Goal: Information Seeking & Learning: Learn about a topic

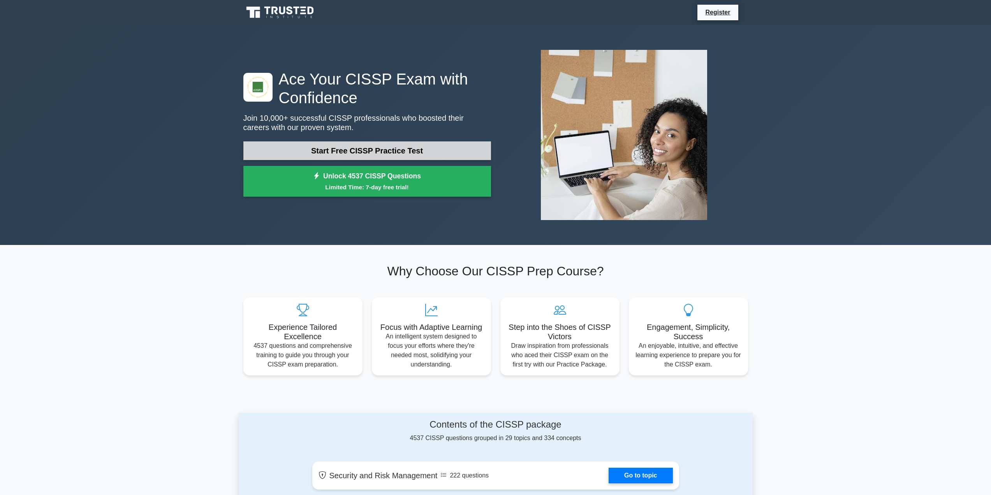
click at [401, 151] on link "Start Free CISSP Practice Test" at bounding box center [367, 150] width 248 height 19
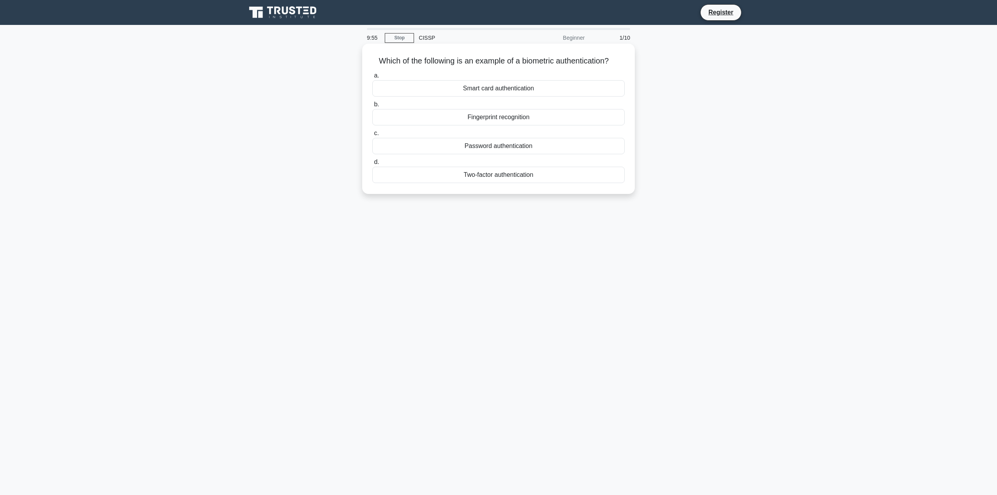
drag, startPoint x: 370, startPoint y: 59, endPoint x: 615, endPoint y: 59, distance: 244.9
click at [615, 59] on div "Which of the following is an example of a biometric authentication? .spinner_0X…" at bounding box center [498, 119] width 266 height 144
click at [615, 59] on icon ".spinner_0XTQ{transform-origin:center;animation:spinner_y6GP .75s linear infini…" at bounding box center [613, 61] width 9 height 9
click at [535, 117] on div "Fingerprint recognition" at bounding box center [498, 117] width 252 height 16
click at [372, 107] on input "b. Fingerprint recognition" at bounding box center [372, 104] width 0 height 5
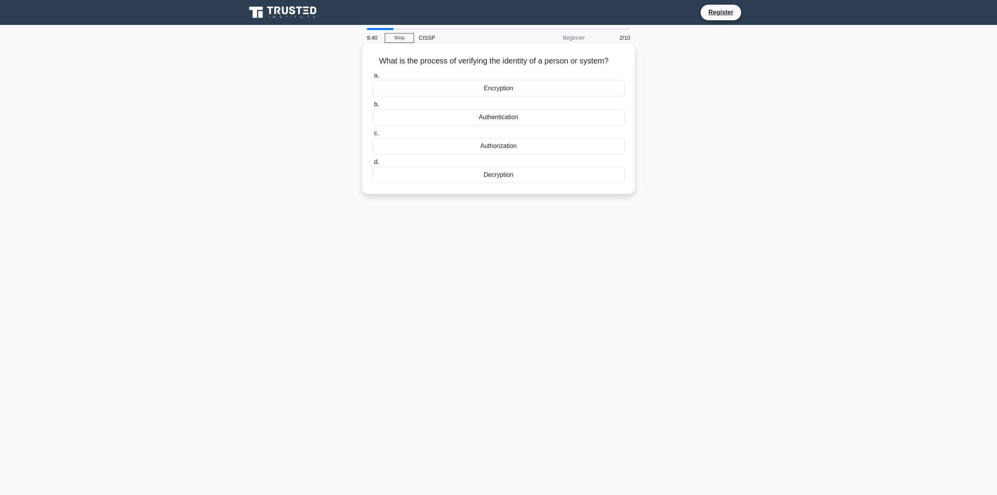
click at [521, 148] on div "Authorization" at bounding box center [498, 146] width 252 height 16
click at [372, 136] on input "c. Authorization" at bounding box center [372, 133] width 0 height 5
click at [562, 91] on div "Secure service" at bounding box center [498, 88] width 252 height 16
click at [372, 78] on input "a. Secure service" at bounding box center [372, 75] width 0 height 5
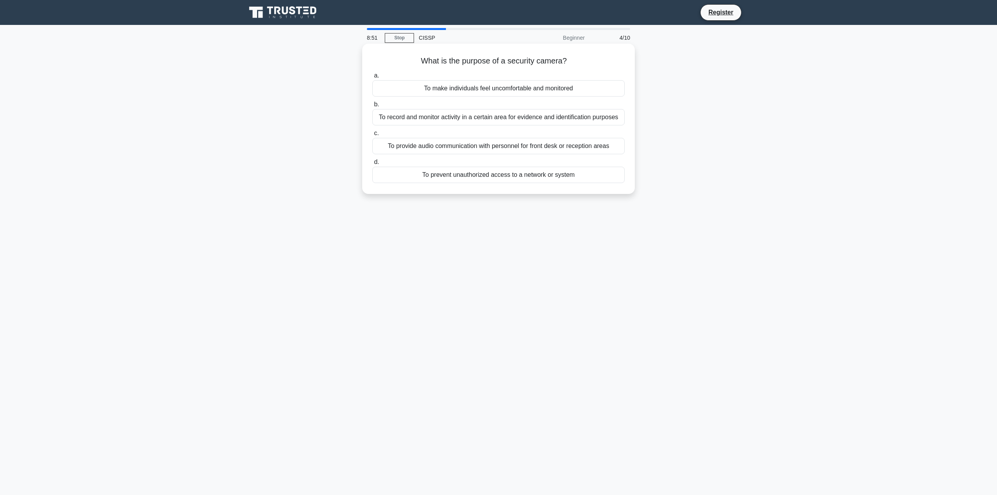
click at [564, 118] on div "To record and monitor activity in a certain area for evidence and identificatio…" at bounding box center [498, 117] width 252 height 16
click at [372, 107] on input "b. To record and monitor activity in a certain area for evidence and identifica…" at bounding box center [372, 104] width 0 height 5
click at [567, 87] on div "To educate employees about best practices to prevent security incidents" at bounding box center [498, 88] width 252 height 16
click at [372, 78] on input "a. To educate employees about best practices to prevent security incidents" at bounding box center [372, 75] width 0 height 5
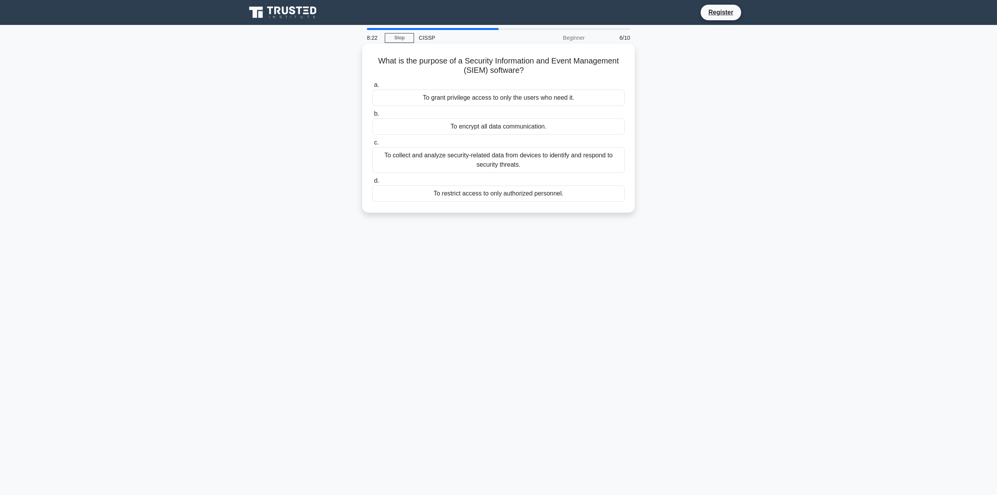
click at [442, 162] on div "To collect and analyze security-related data from devices to identify and respo…" at bounding box center [498, 160] width 252 height 26
click at [372, 145] on input "c. To collect and analyze security-related data from devices to identify and re…" at bounding box center [372, 142] width 0 height 5
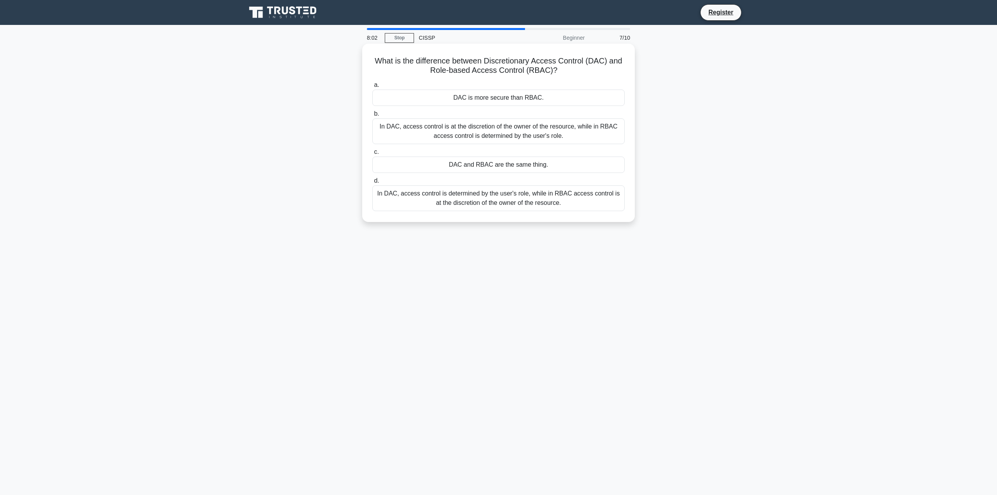
click at [525, 199] on div "In DAC, access control is determined by the user's role, while in RBAC access c…" at bounding box center [498, 198] width 252 height 26
click at [372, 183] on input "d. In DAC, access control is determined by the user's role, while in RBAC acces…" at bounding box center [372, 180] width 0 height 5
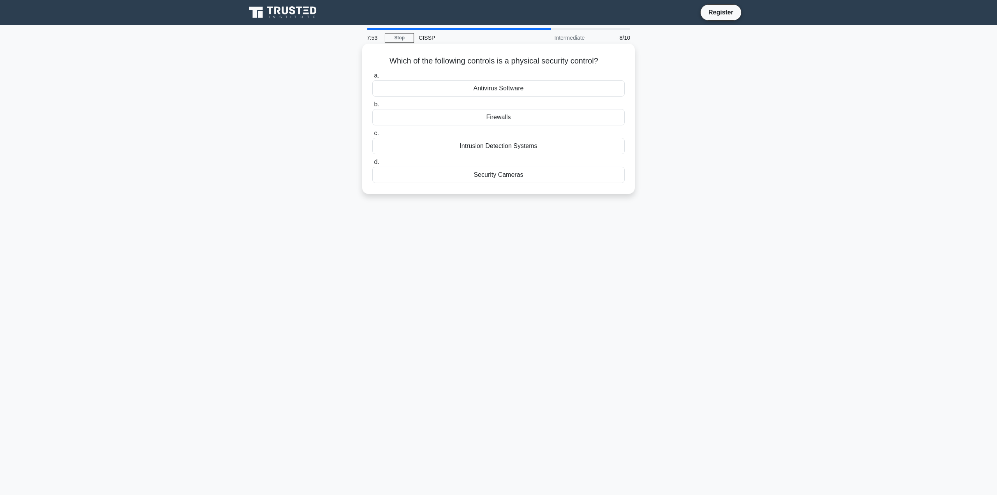
click at [514, 175] on div "Security Cameras" at bounding box center [498, 175] width 252 height 16
click at [372, 165] on input "d. Security Cameras" at bounding box center [372, 162] width 0 height 5
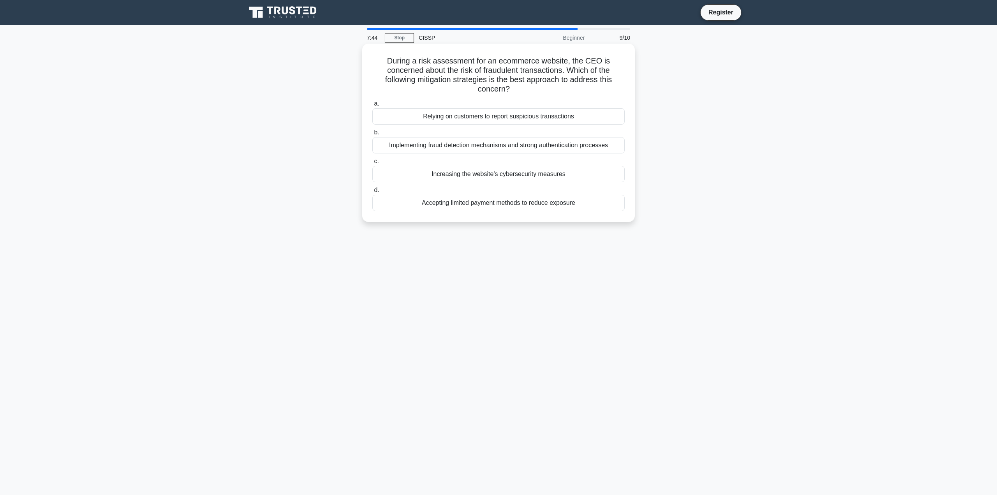
drag, startPoint x: 388, startPoint y: 60, endPoint x: 625, endPoint y: 85, distance: 237.8
click at [625, 85] on h5 "During a risk assessment for an ecommerce website, the CEO is concerned about t…" at bounding box center [499, 75] width 254 height 38
click at [477, 146] on div "Implementing fraud detection mechanisms and strong authentication processes" at bounding box center [498, 145] width 252 height 16
click at [372, 135] on input "b. Implementing fraud detection mechanisms and strong authentication processes" at bounding box center [372, 132] width 0 height 5
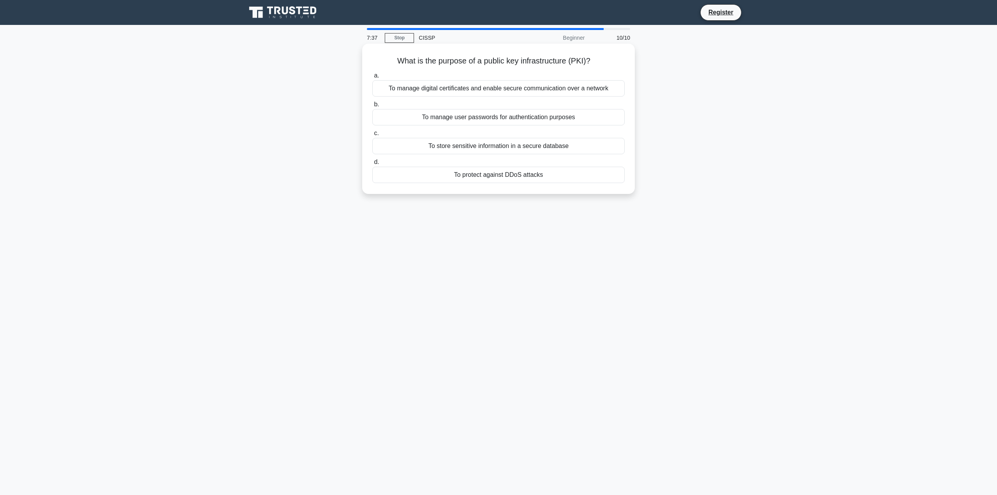
drag, startPoint x: 390, startPoint y: 58, endPoint x: 599, endPoint y: 55, distance: 209.1
click at [599, 55] on div "What is the purpose of a public key infrastructure (PKI)? .spinner_0XTQ{transfo…" at bounding box center [498, 119] width 266 height 144
click at [508, 89] on div "To manage digital certificates and enable secure communication over a network" at bounding box center [498, 88] width 252 height 16
click at [372, 78] on input "a. To manage digital certificates and enable secure communication over a network" at bounding box center [372, 75] width 0 height 5
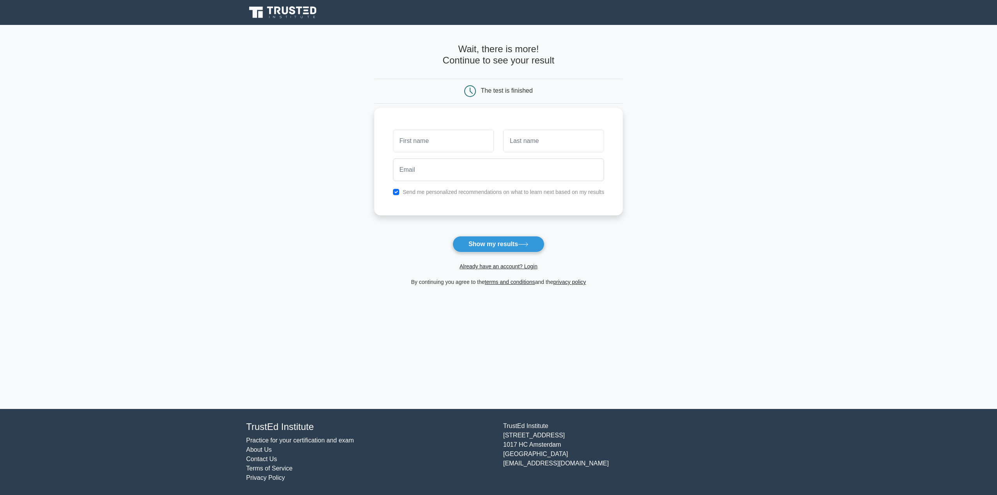
click at [445, 144] on input "text" at bounding box center [443, 141] width 101 height 23
type input "Alongkot"
click at [558, 148] on input "text" at bounding box center [553, 141] width 101 height 23
type input "Korsap"
click at [525, 180] on input "email" at bounding box center [498, 169] width 211 height 23
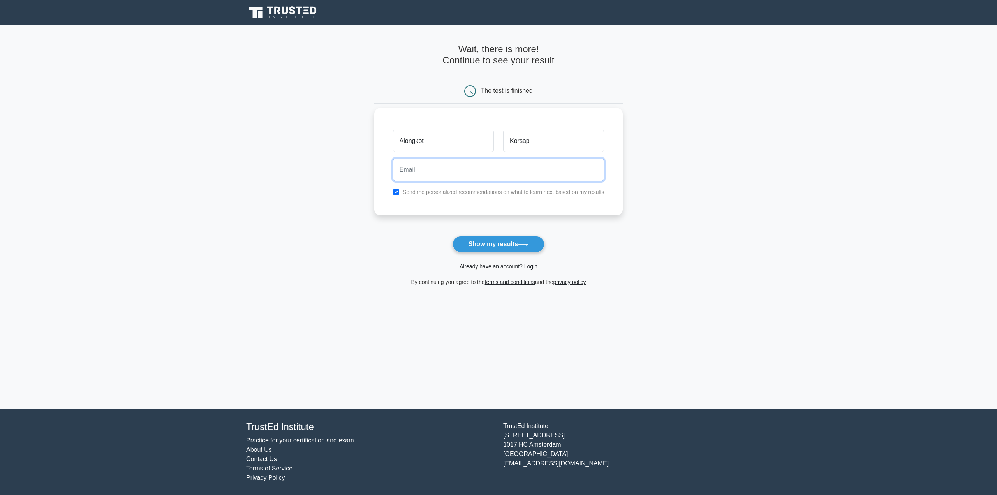
type input "a.korsap@gmail.com"
click at [485, 243] on button "Show my results" at bounding box center [499, 244] width 92 height 16
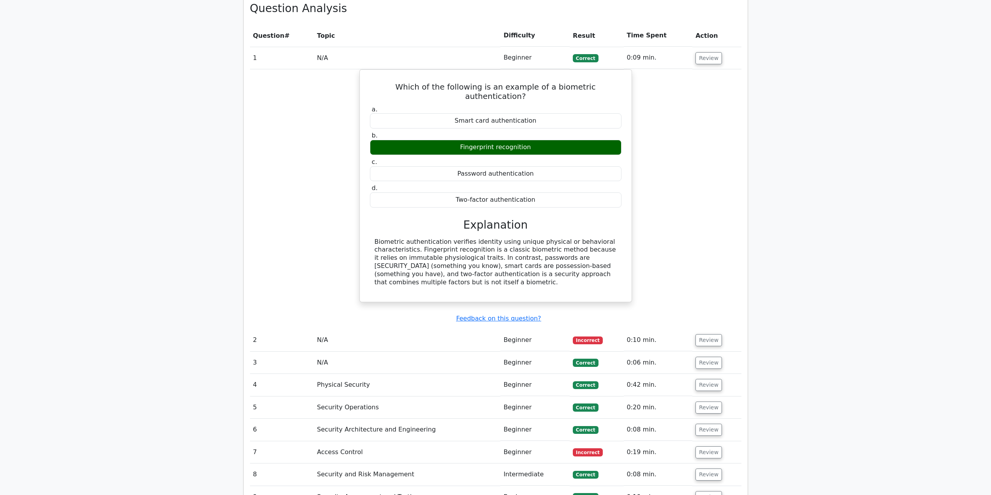
scroll to position [662, 0]
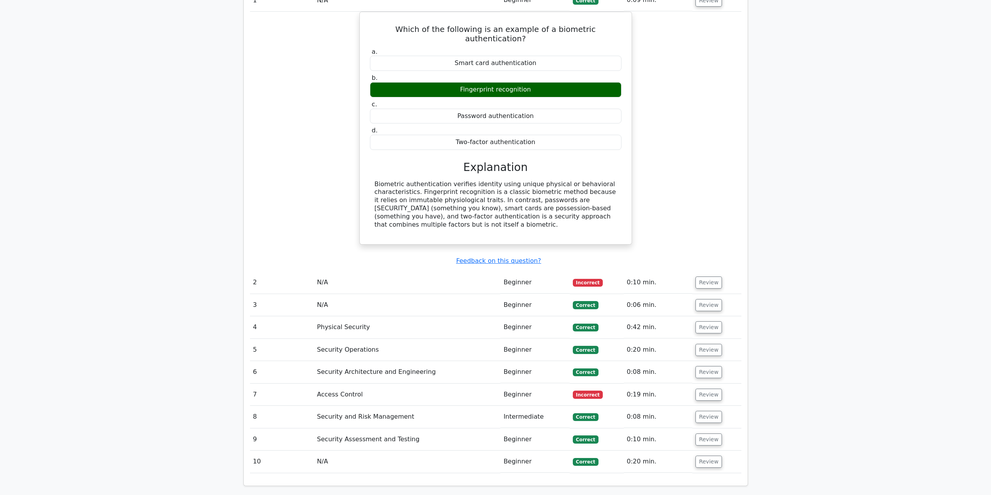
click at [439, 271] on td "N/A" at bounding box center [407, 282] width 187 height 22
click at [717, 276] on button "Review" at bounding box center [709, 282] width 26 height 12
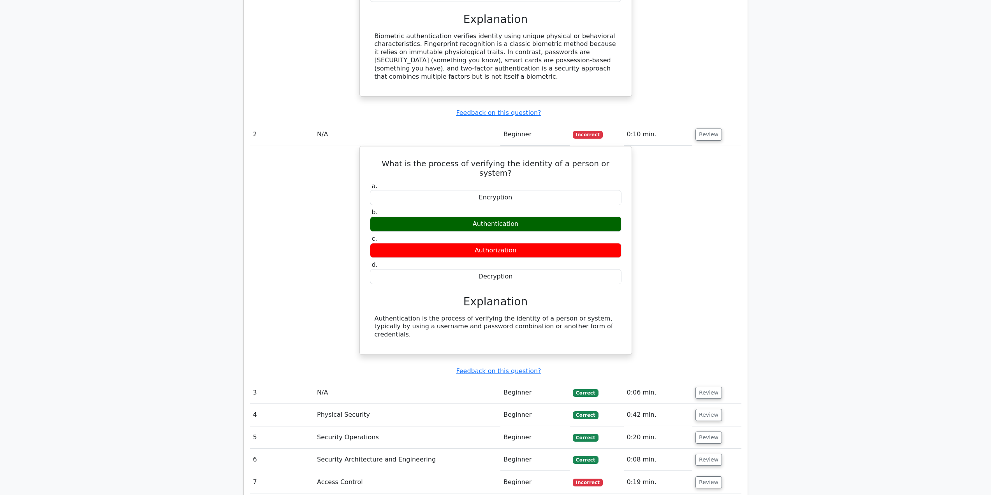
scroll to position [896, 0]
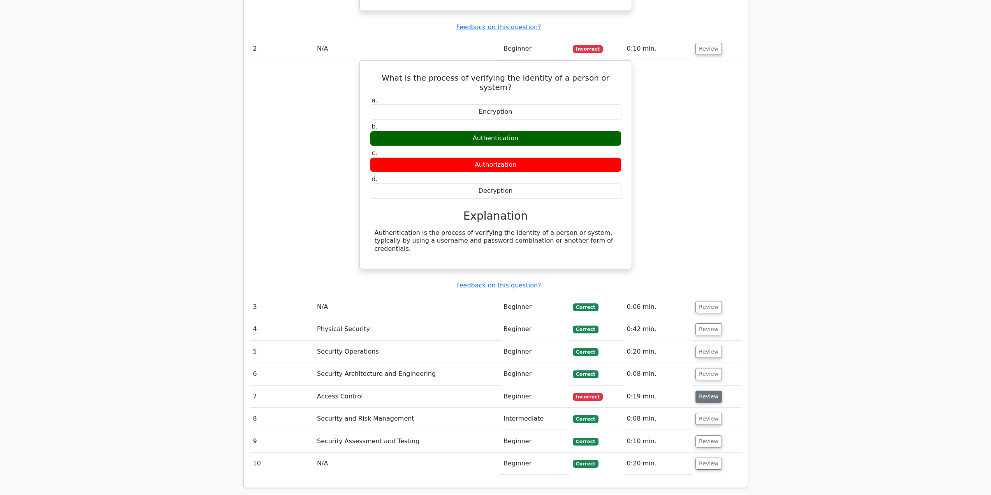
click at [707, 391] on button "Review" at bounding box center [709, 397] width 26 height 12
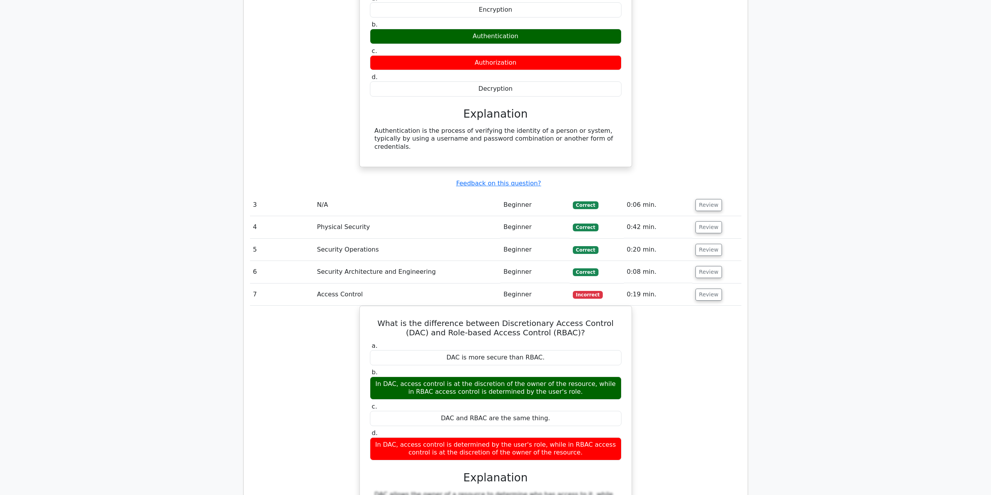
scroll to position [1012, 0]
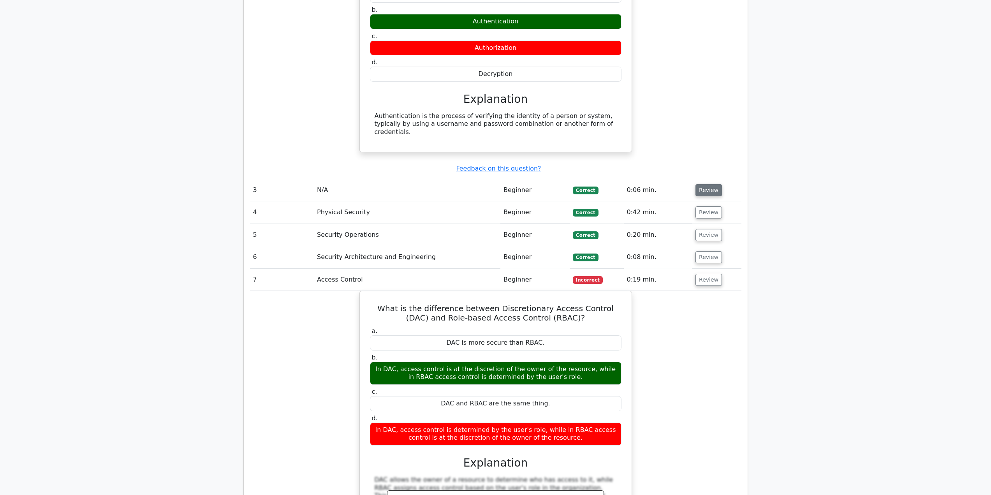
click at [701, 184] on button "Review" at bounding box center [709, 190] width 26 height 12
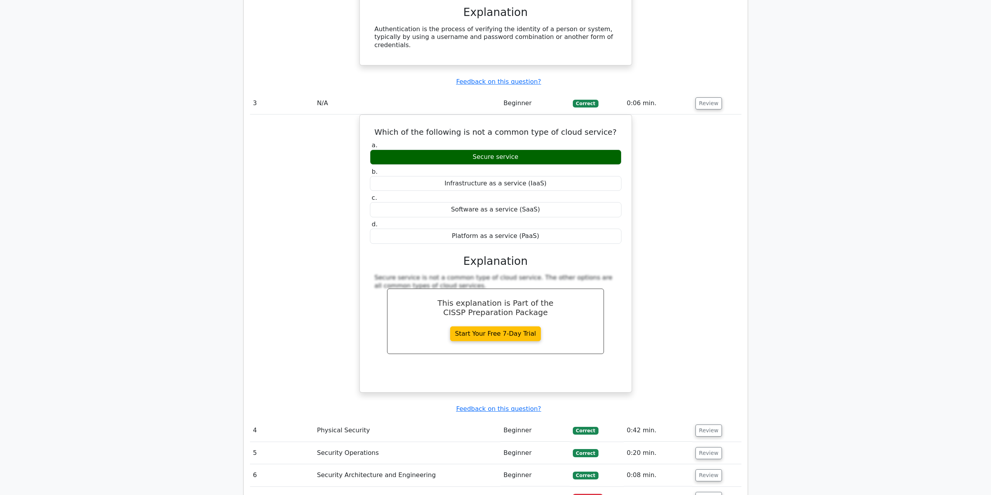
scroll to position [1129, 0]
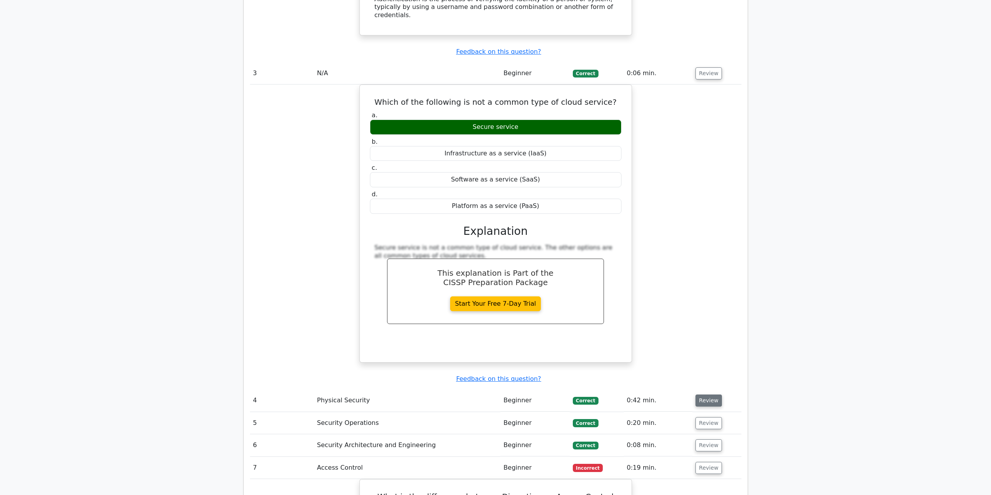
click at [703, 394] on button "Review" at bounding box center [709, 400] width 26 height 12
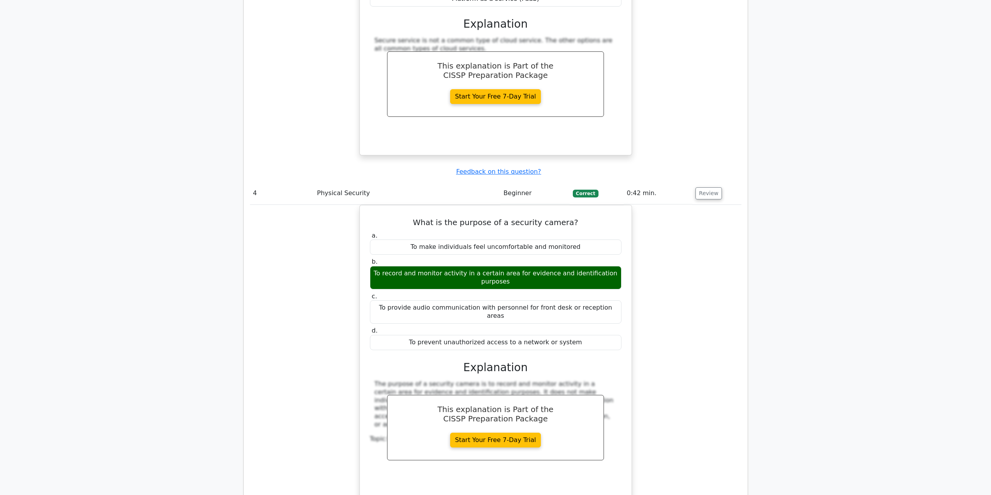
scroll to position [1519, 0]
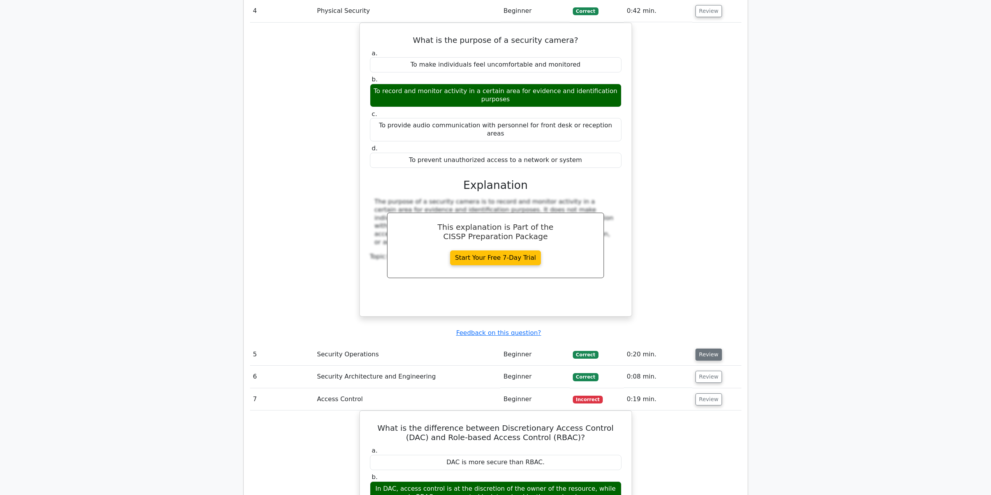
click at [705, 349] on button "Review" at bounding box center [709, 355] width 26 height 12
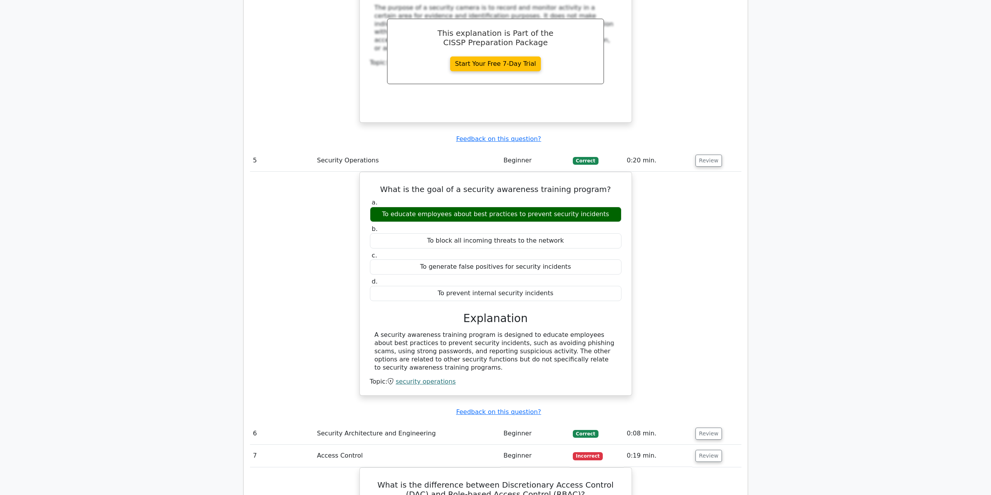
scroll to position [1752, 0]
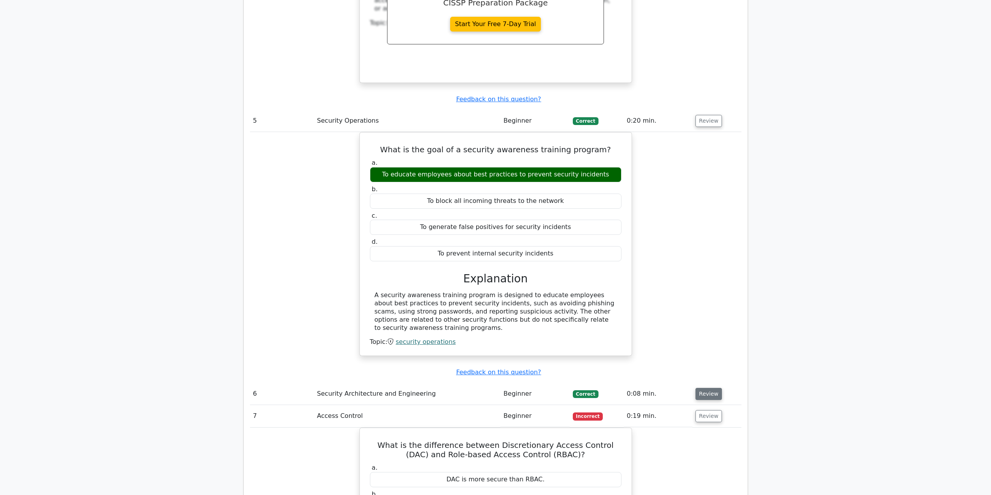
click at [705, 388] on button "Review" at bounding box center [709, 394] width 26 height 12
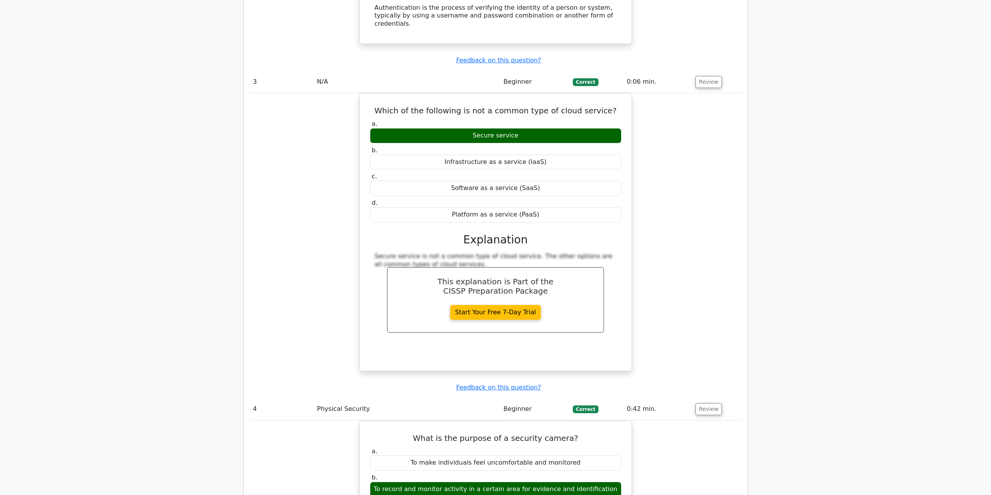
scroll to position [0, 0]
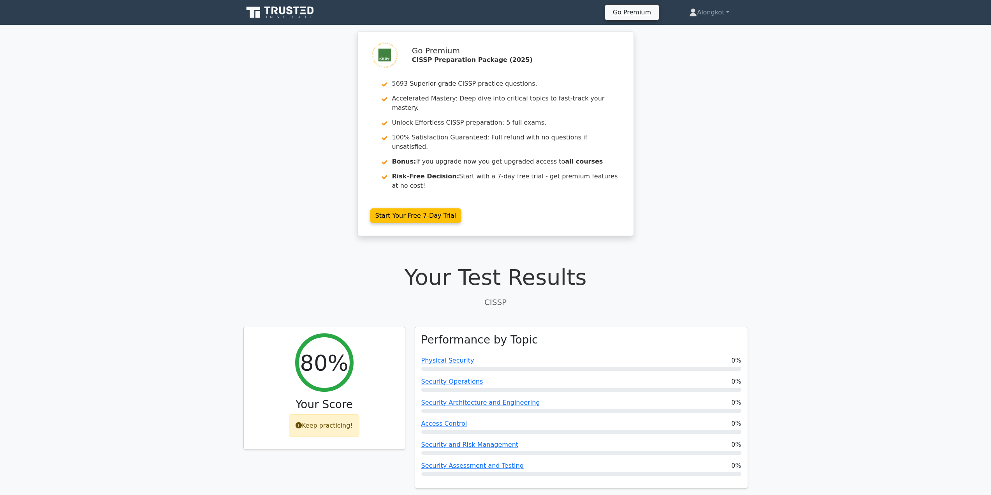
drag, startPoint x: 839, startPoint y: 349, endPoint x: 823, endPoint y: 139, distance: 210.5
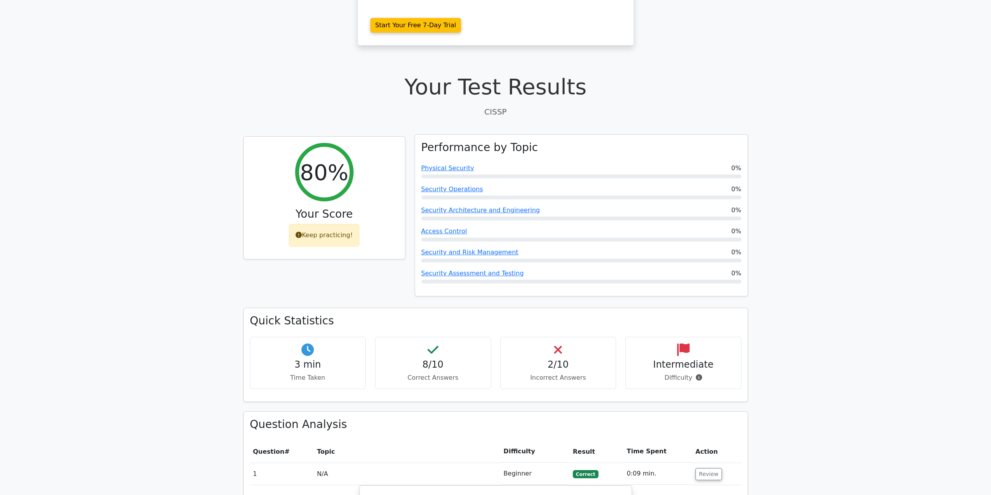
scroll to position [312, 0]
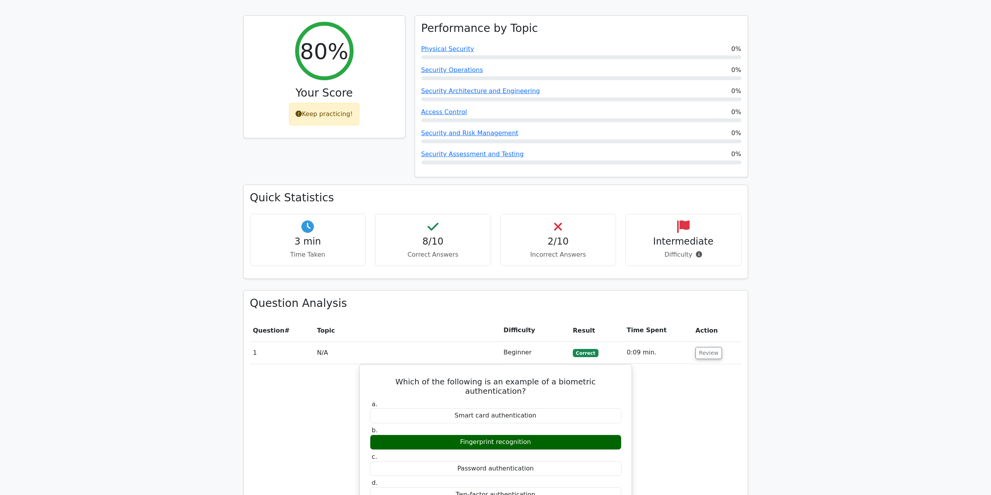
click at [683, 220] on icon at bounding box center [683, 226] width 12 height 12
click at [681, 220] on icon at bounding box center [683, 226] width 12 height 12
click at [678, 220] on div "Intermediate Difficulty" at bounding box center [683, 240] width 116 height 53
click at [678, 236] on h4 "Intermediate" at bounding box center [683, 241] width 103 height 11
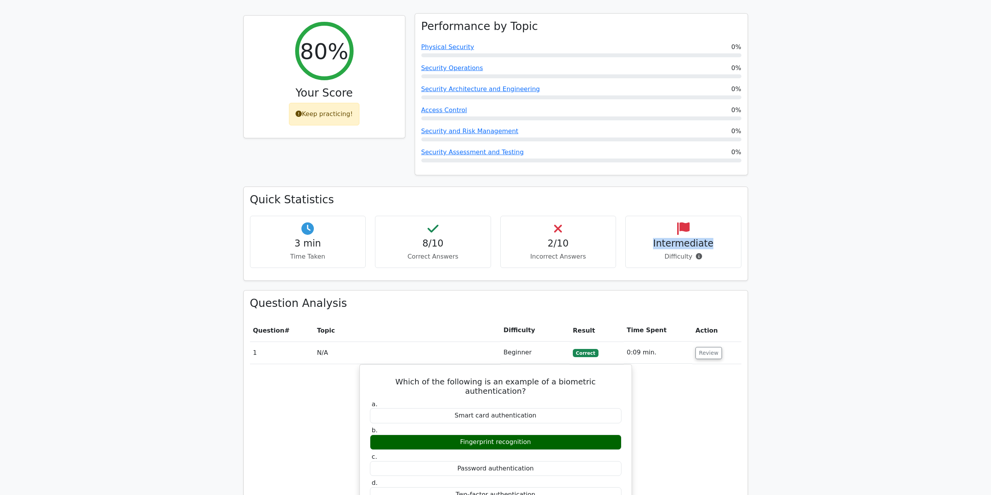
copy h4 "Intermediate"
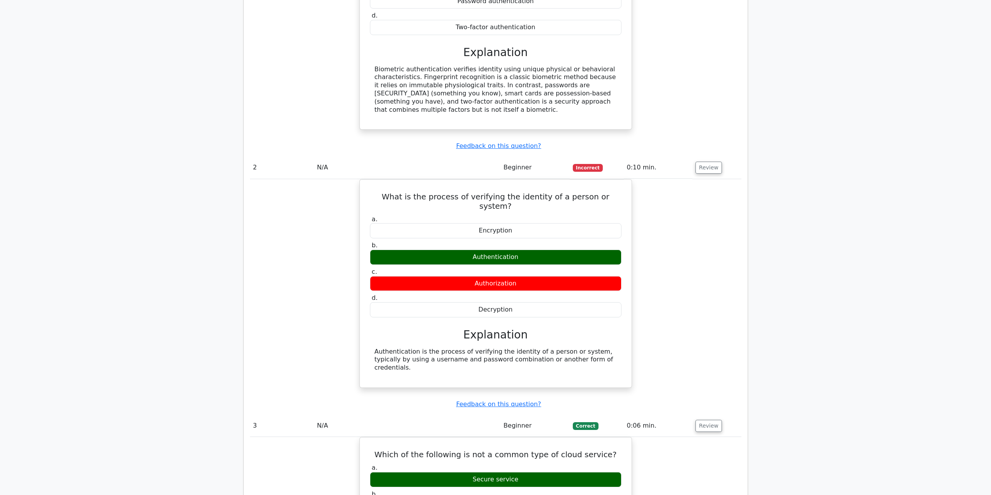
scroll to position [412, 0]
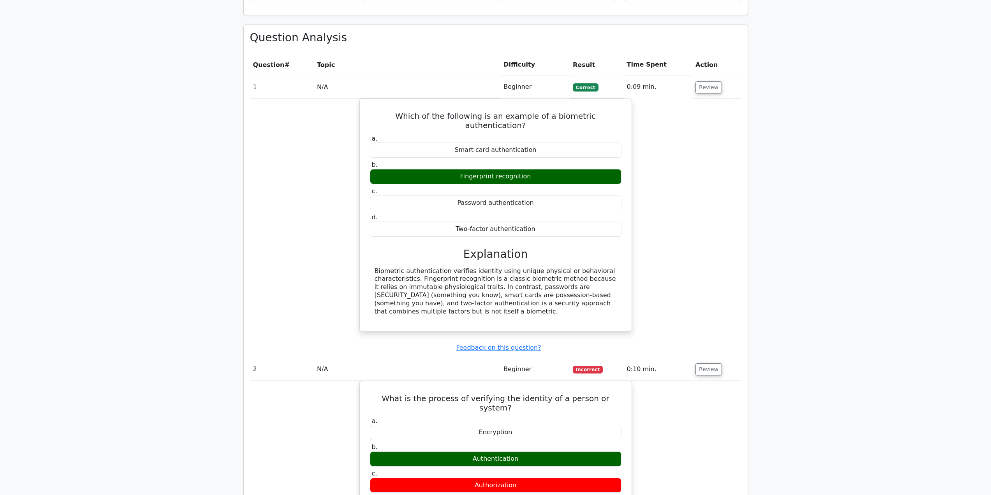
drag, startPoint x: 230, startPoint y: 285, endPoint x: 225, endPoint y: 62, distance: 223.2
